Goal: Task Accomplishment & Management: Complete application form

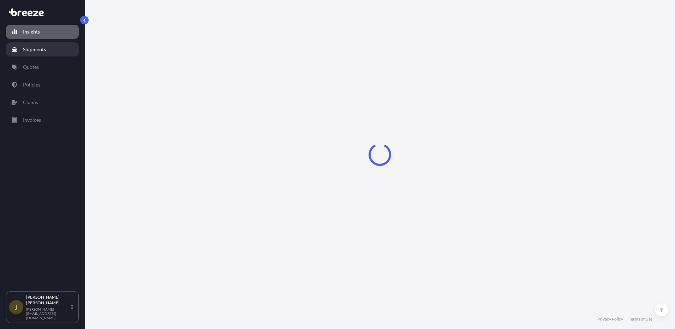
select select "2025"
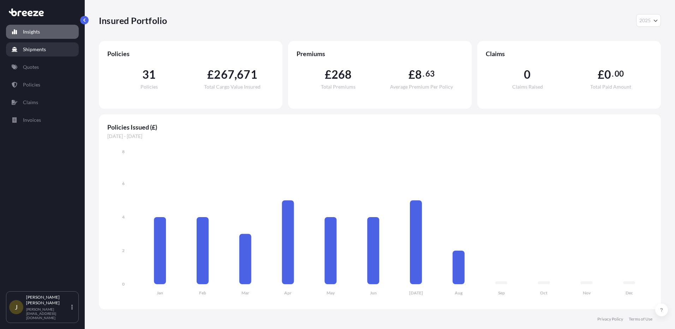
click at [44, 50] on p "Shipments" at bounding box center [34, 49] width 23 height 7
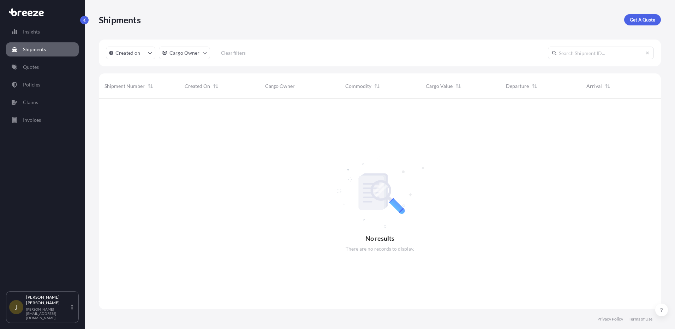
scroll to position [230, 556]
click at [51, 67] on link "Quotes" at bounding box center [42, 67] width 73 height 14
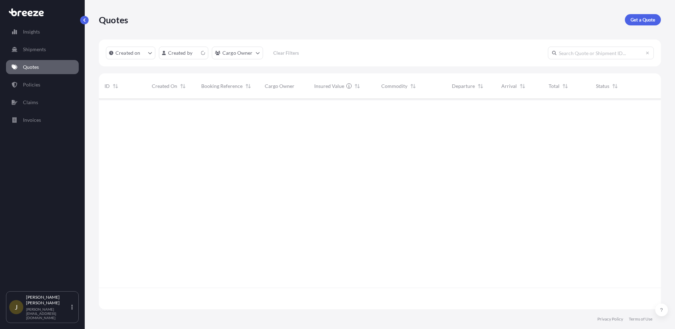
scroll to position [209, 556]
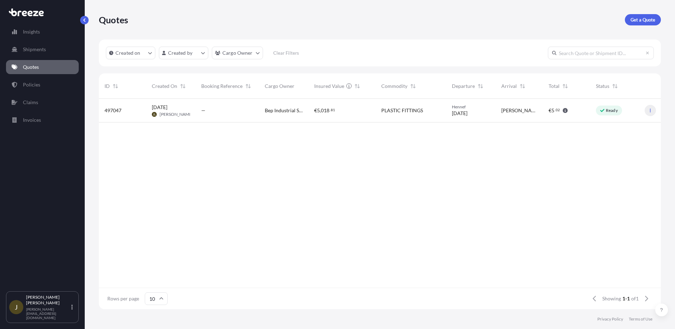
click at [650, 109] on icon "button" at bounding box center [650, 111] width 1 height 4
click at [651, 106] on button "button" at bounding box center [649, 110] width 11 height 11
click at [591, 109] on div "Ready" at bounding box center [614, 111] width 49 height 24
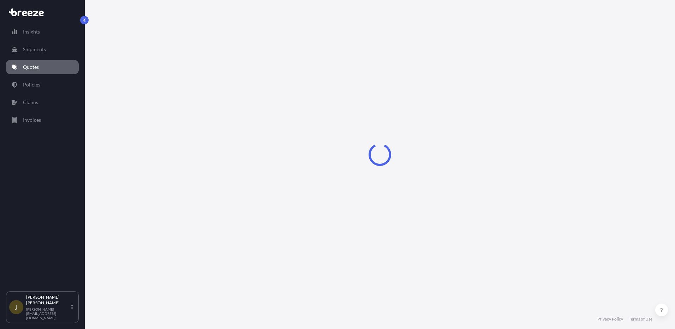
select select "Road"
select select "1"
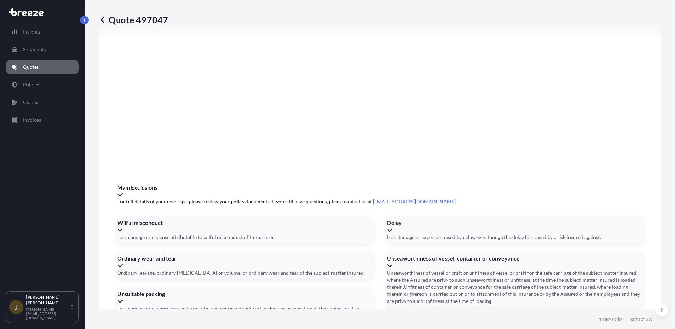
scroll to position [791, 0]
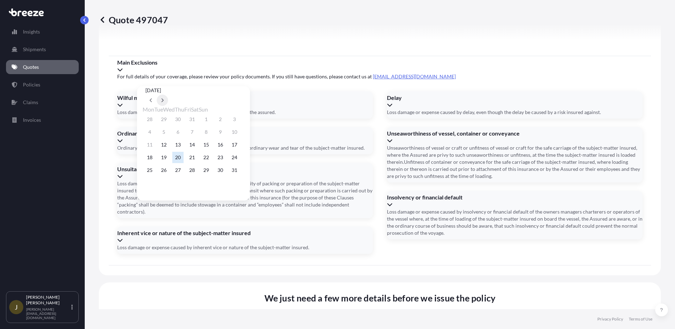
click at [168, 95] on button at bounding box center [162, 100] width 11 height 11
click at [151, 119] on button "1" at bounding box center [149, 119] width 11 height 11
type input "[DATE]"
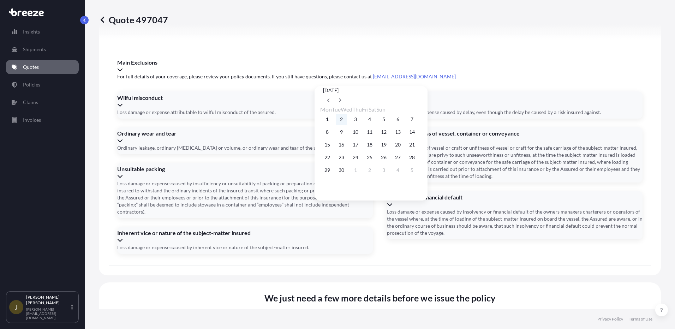
click at [344, 120] on button "2" at bounding box center [341, 119] width 11 height 11
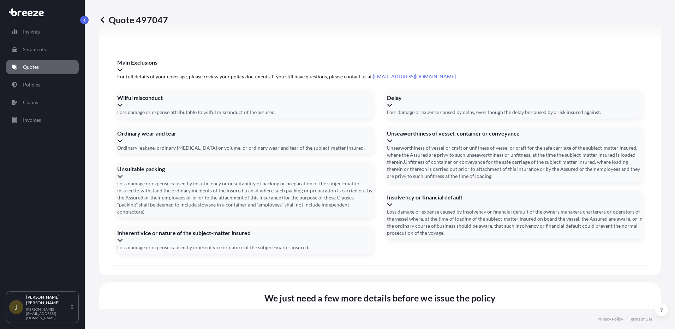
type input "[DATE]"
type input "b"
type input "B-RI251045"
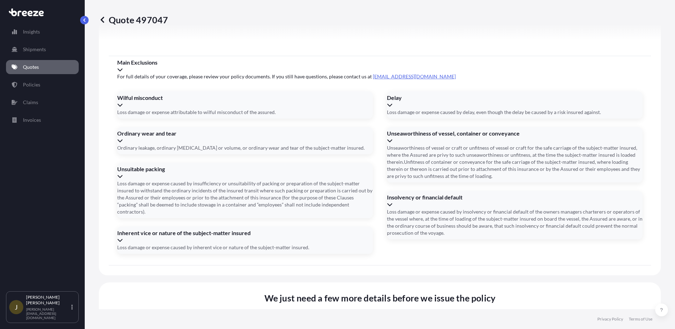
type input "PH98TES,B98TES"
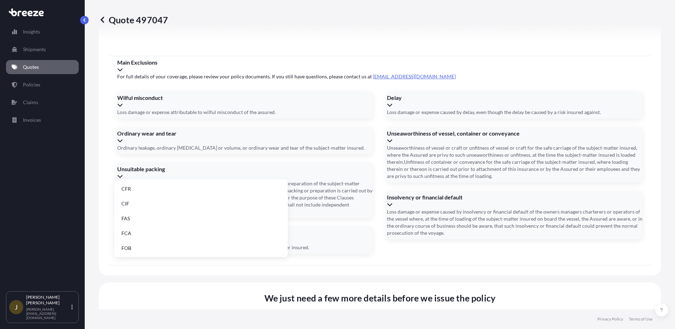
type input "FC"
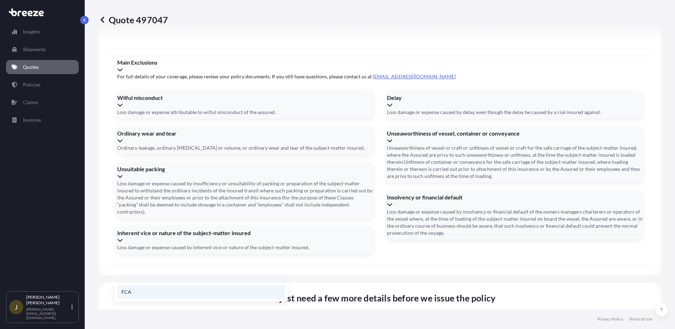
click at [129, 290] on li "FCA" at bounding box center [201, 291] width 168 height 13
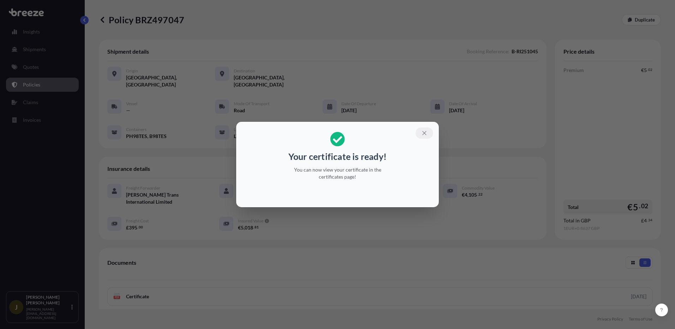
click at [423, 135] on icon "button" at bounding box center [424, 133] width 6 height 6
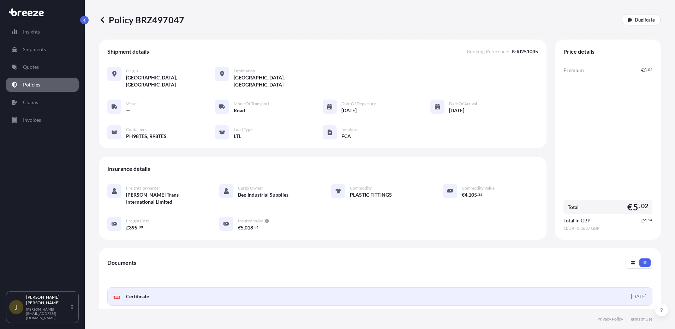
click at [141, 293] on span "Certificate" at bounding box center [137, 296] width 23 height 7
